Goal: Navigation & Orientation: Find specific page/section

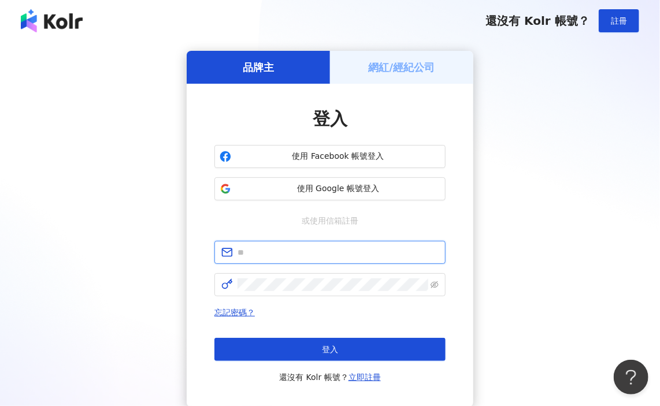
type input "**********"
click at [437, 389] on div "**********" at bounding box center [330, 245] width 286 height 323
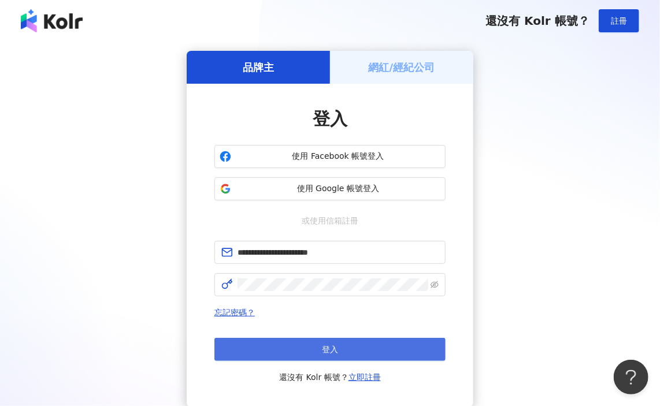
click at [375, 346] on button "登入" at bounding box center [329, 349] width 231 height 23
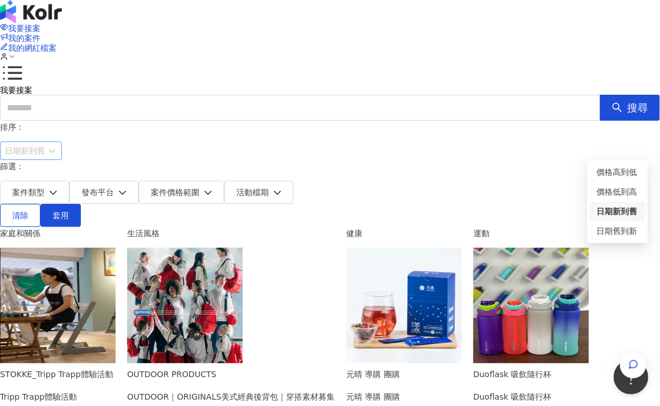
click at [45, 157] on span at bounding box center [25, 150] width 40 height 17
click at [625, 169] on div "價格高到低" at bounding box center [617, 172] width 42 height 13
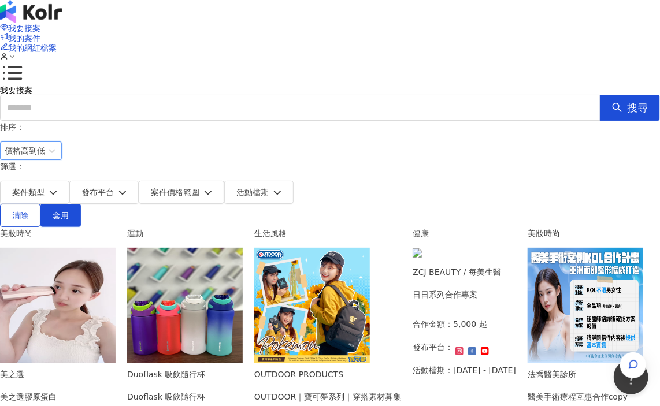
scroll to position [58, 0]
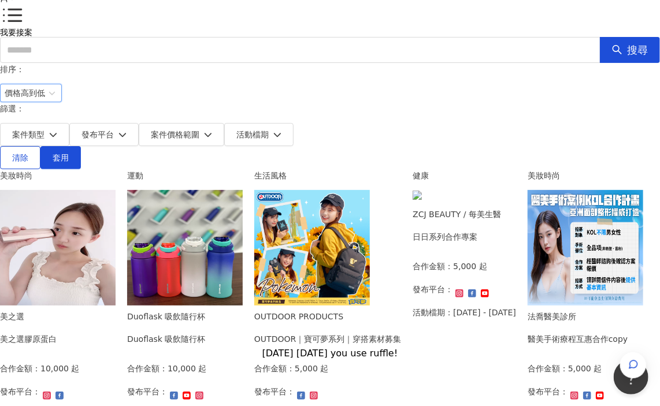
click at [401, 169] on div "生活風格" at bounding box center [327, 175] width 147 height 13
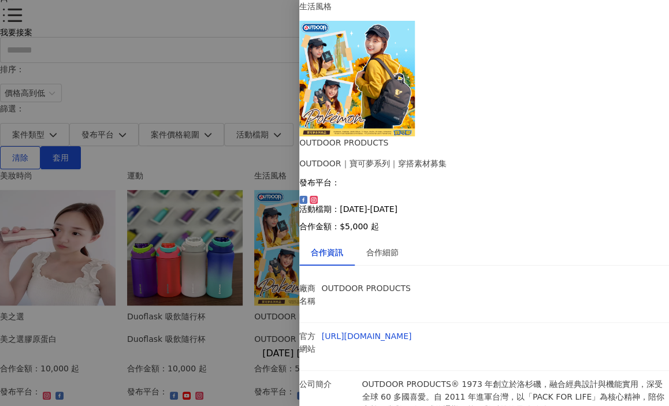
click at [272, 80] on div at bounding box center [334, 203] width 669 height 406
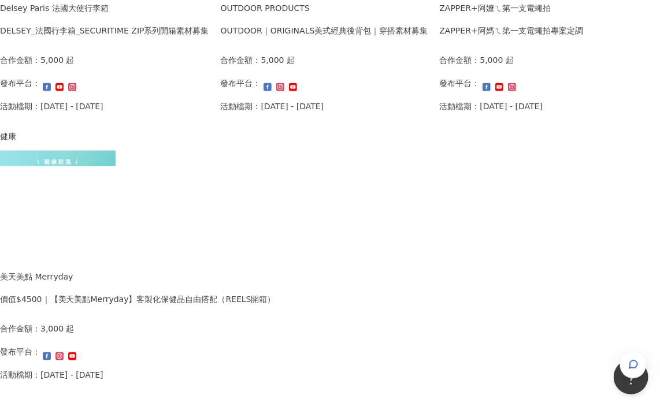
scroll to position [834, 0]
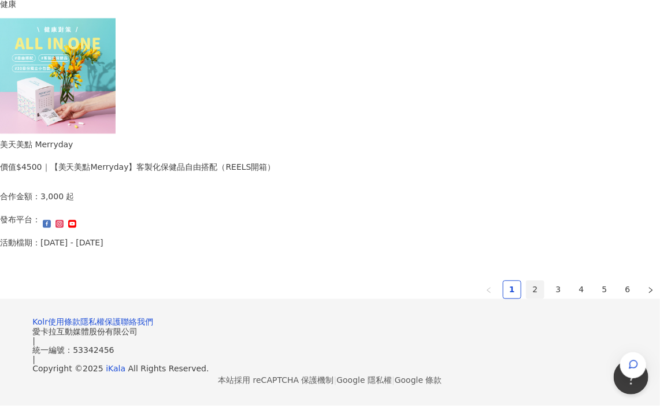
click at [526, 281] on link "2" at bounding box center [534, 289] width 17 height 17
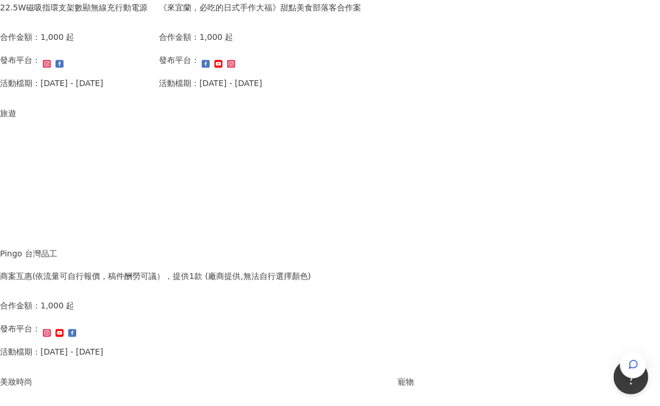
scroll to position [693, 0]
